Goal: Information Seeking & Learning: Learn about a topic

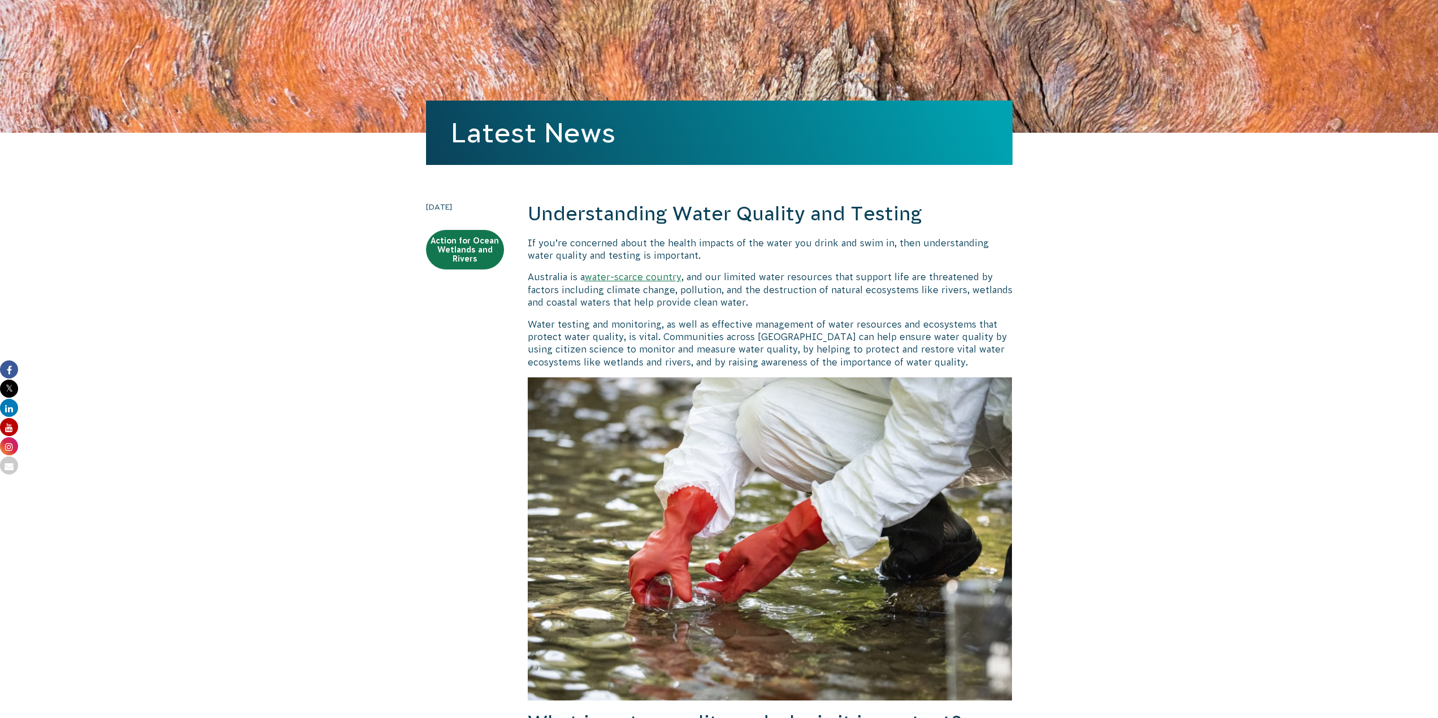
scroll to position [113, 0]
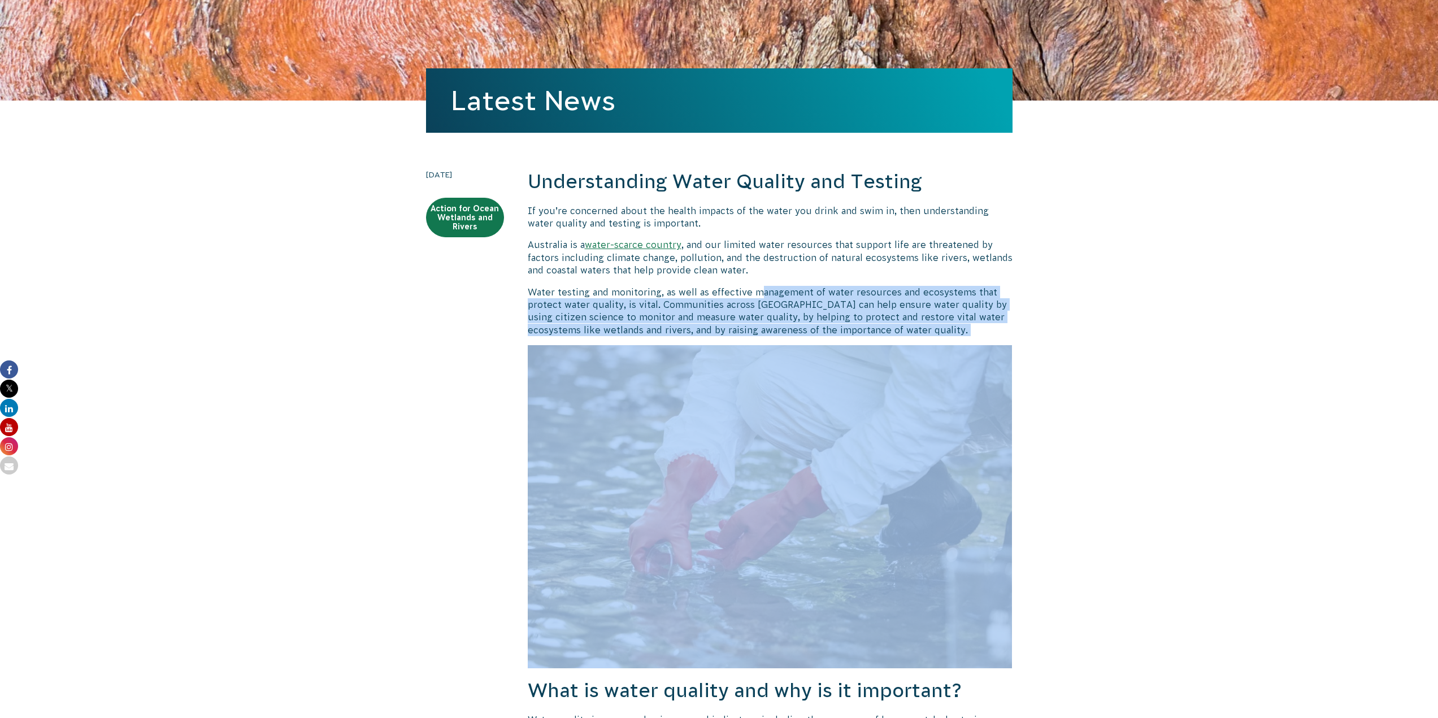
drag, startPoint x: 762, startPoint y: 289, endPoint x: 908, endPoint y: 382, distance: 173.2
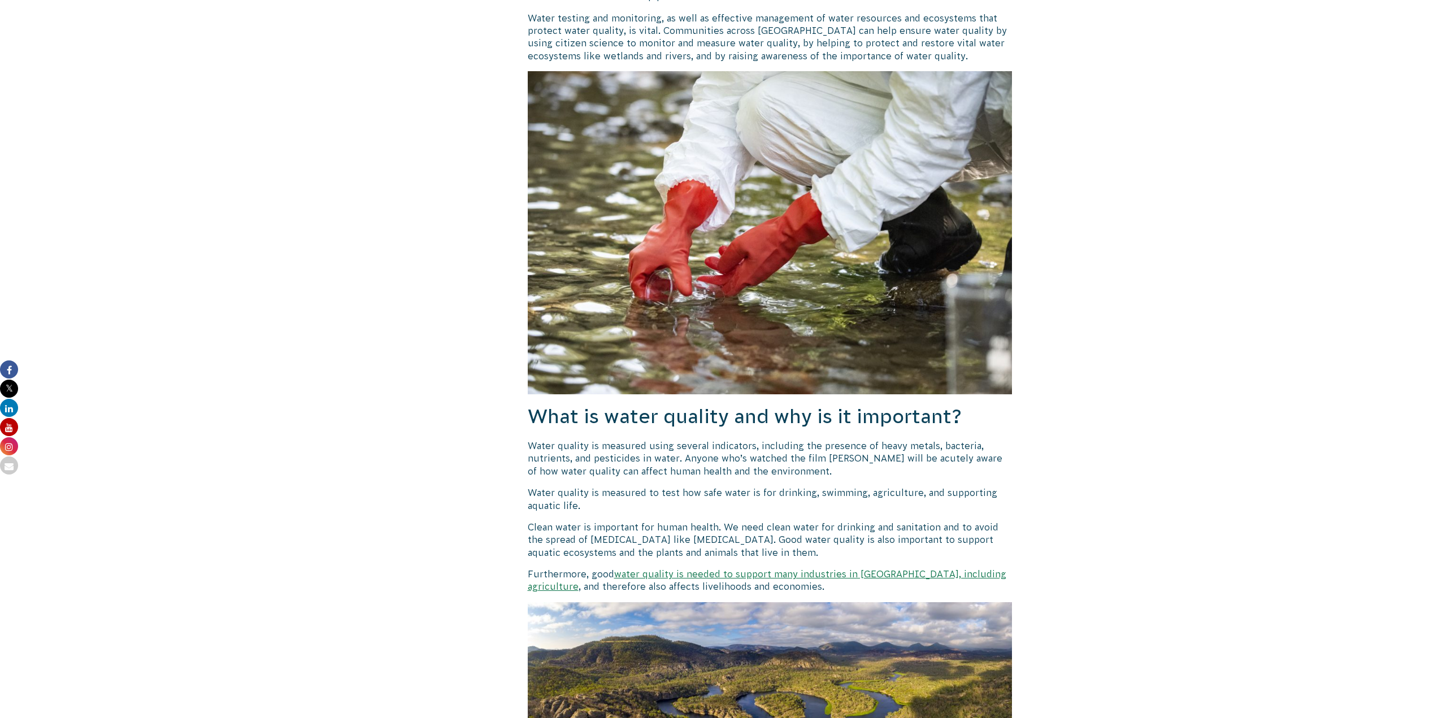
scroll to position [396, 0]
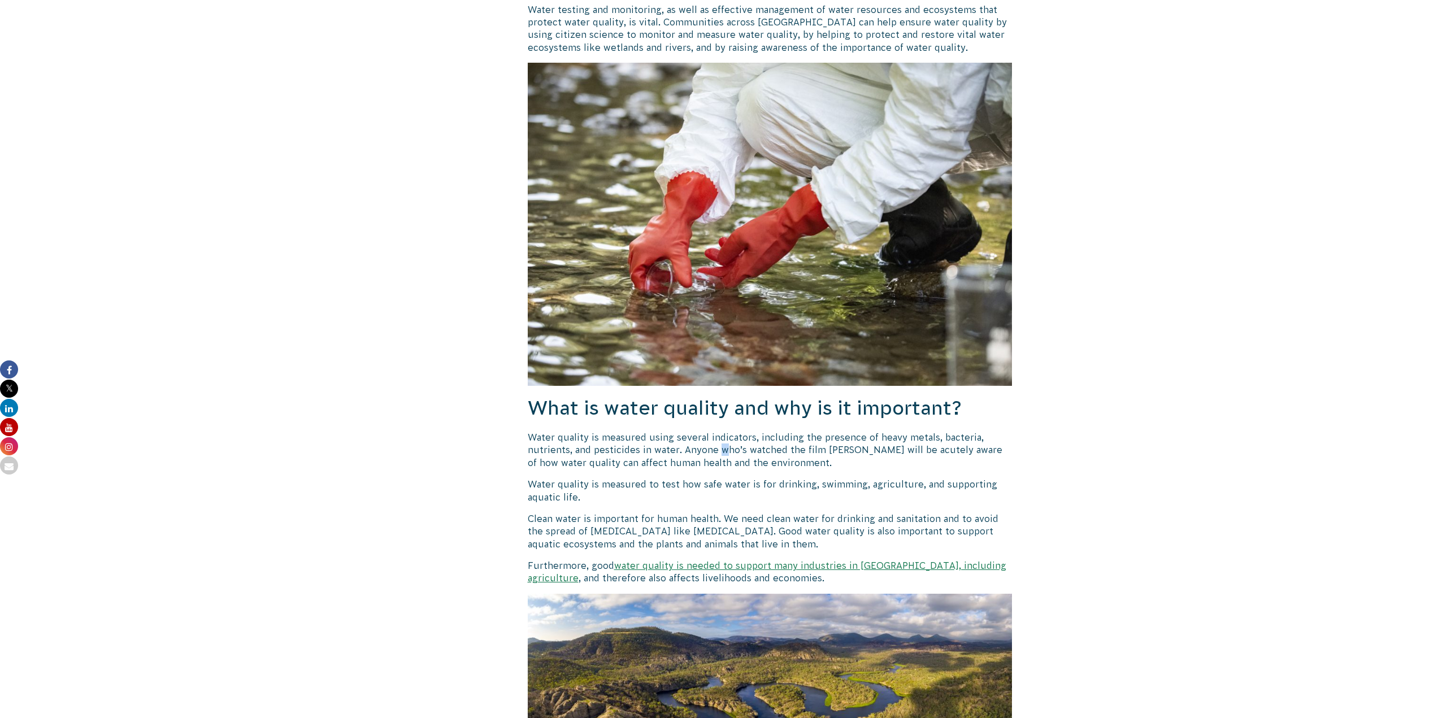
drag, startPoint x: 718, startPoint y: 451, endPoint x: 731, endPoint y: 450, distance: 13.0
click at [728, 450] on p "Water quality is measured using several indicators, including the presence of h…" at bounding box center [770, 450] width 485 height 38
click at [857, 448] on p "Water quality is measured using several indicators, including the presence of h…" at bounding box center [770, 450] width 485 height 38
drag, startPoint x: 709, startPoint y: 450, endPoint x: 825, endPoint y: 455, distance: 116.5
click at [825, 455] on p "Water quality is measured using several indicators, including the presence of h…" at bounding box center [770, 450] width 485 height 38
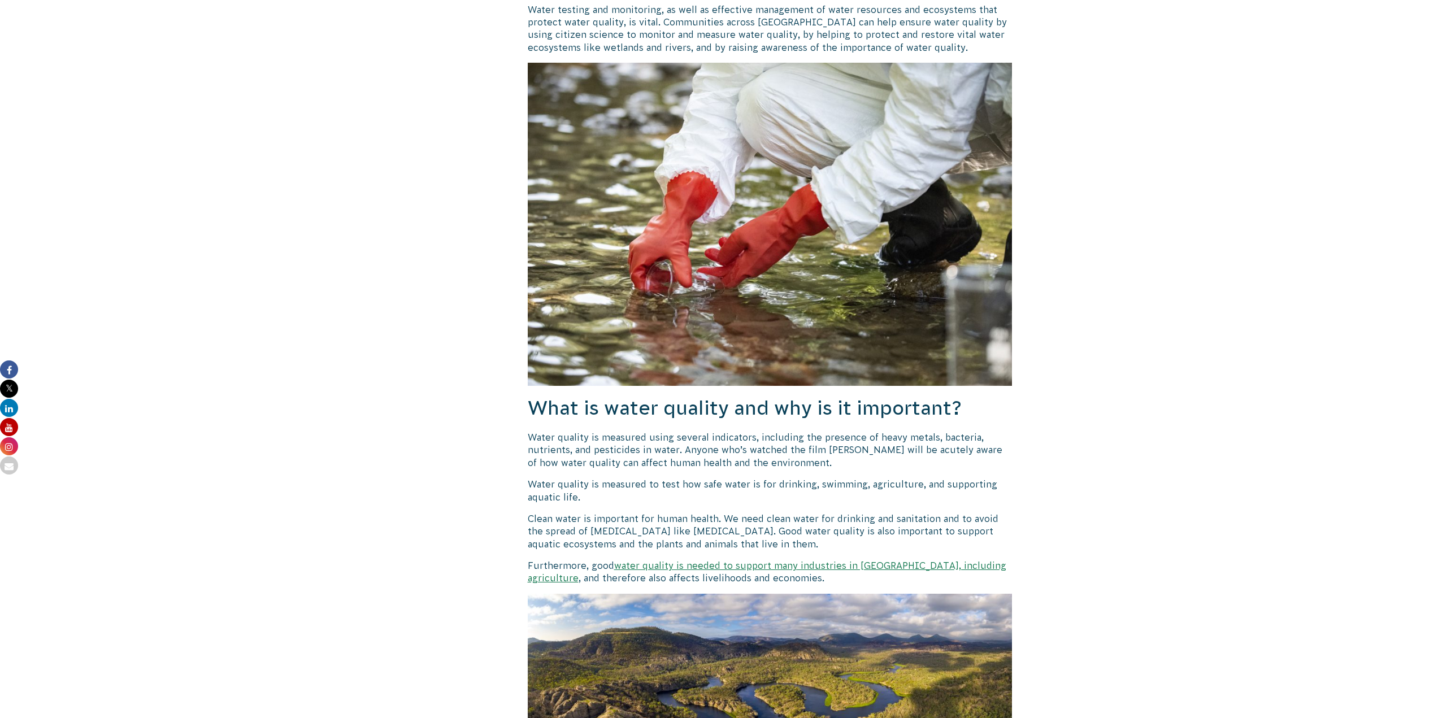
click at [906, 478] on p "Water quality is measured to test how safe water is for drinking, swimming, agr…" at bounding box center [770, 490] width 485 height 25
drag, startPoint x: 692, startPoint y: 516, endPoint x: 854, endPoint y: 523, distance: 162.3
click at [853, 523] on p "Clean water is important for human health. We need clean water for drinking and…" at bounding box center [770, 532] width 485 height 38
click at [872, 526] on p "Clean water is important for human health. We need clean water for drinking and…" at bounding box center [770, 532] width 485 height 38
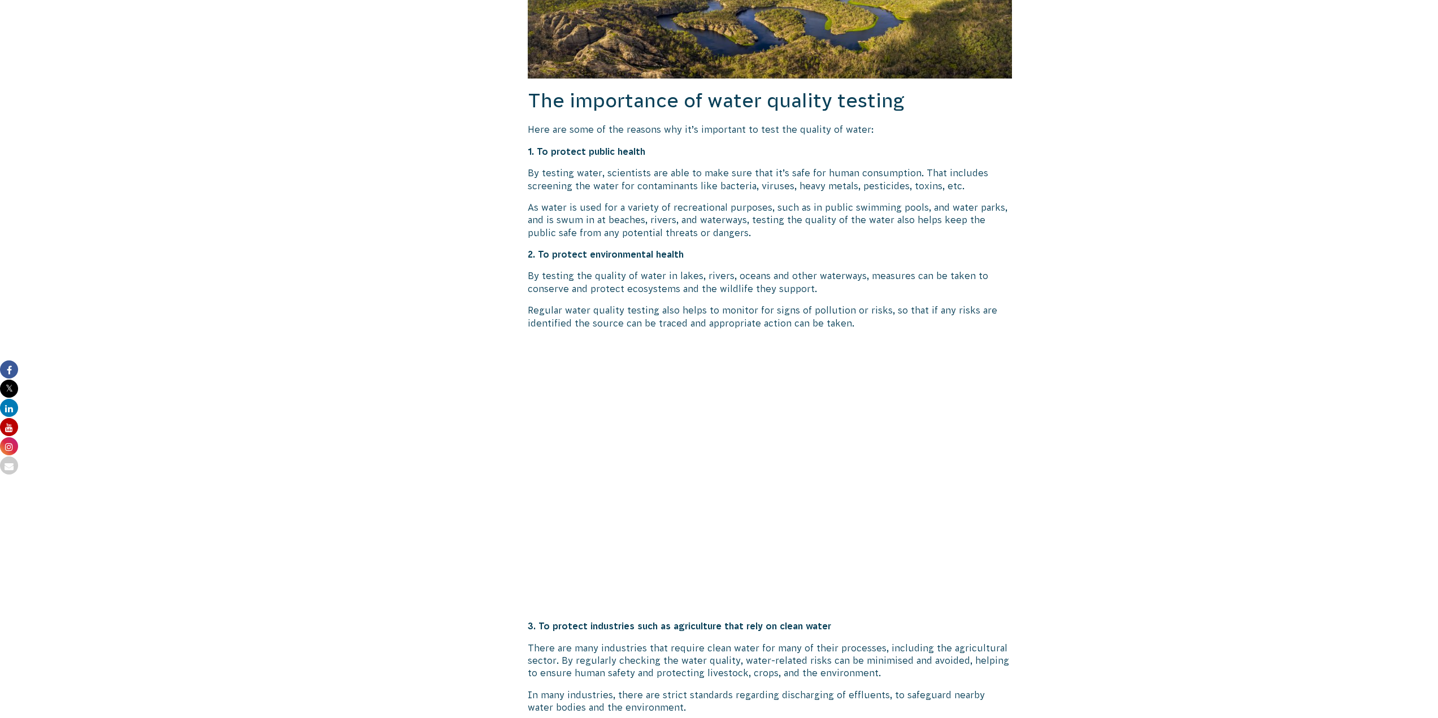
scroll to position [1074, 0]
